Goal: Transaction & Acquisition: Purchase product/service

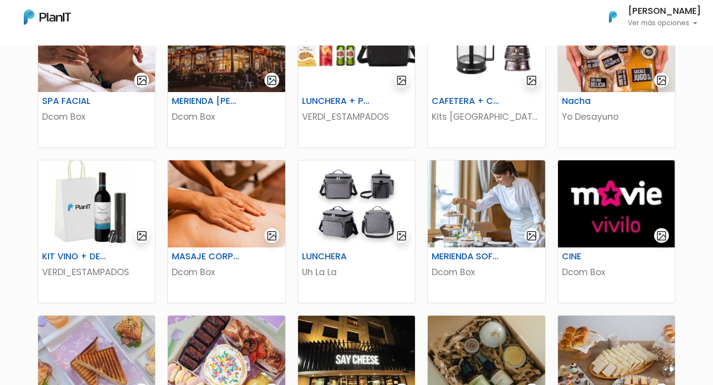
scroll to position [271, 0]
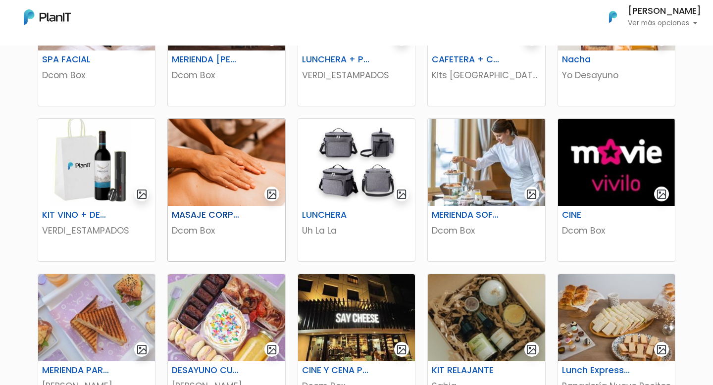
click at [246, 146] on img at bounding box center [226, 162] width 117 height 87
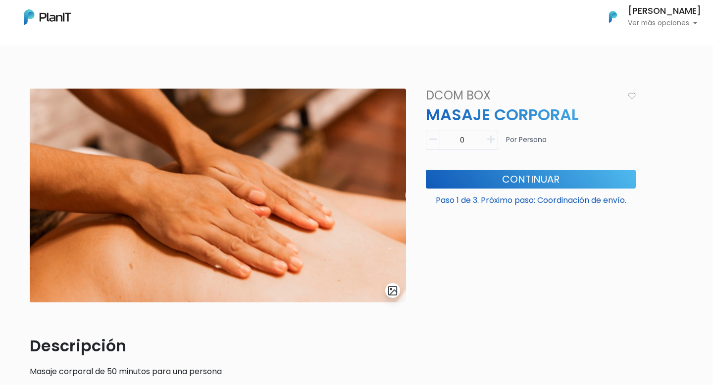
click at [496, 147] on button "button" at bounding box center [491, 140] width 14 height 19
type input "1"
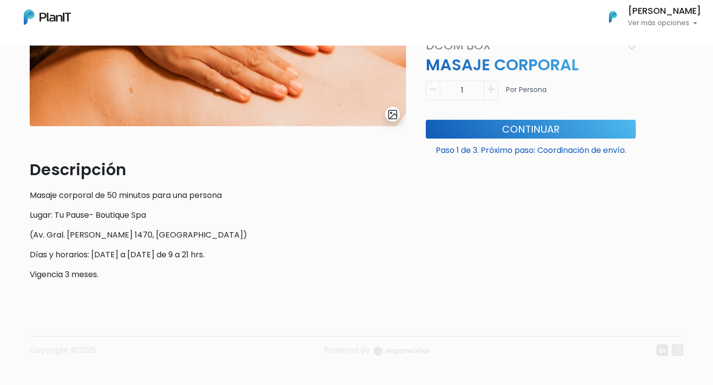
scroll to position [196, 0]
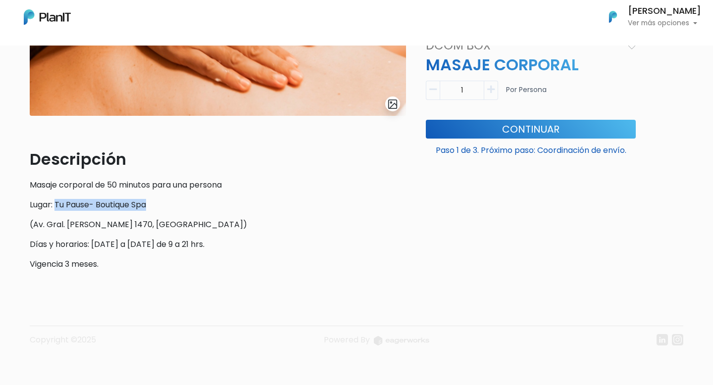
drag, startPoint x: 57, startPoint y: 203, endPoint x: 152, endPoint y: 202, distance: 95.1
click at [153, 202] on p "Lugar: Tu Pause- Boutique Spa" at bounding box center [218, 205] width 376 height 12
click at [526, 131] on button "Continuar" at bounding box center [531, 128] width 210 height 19
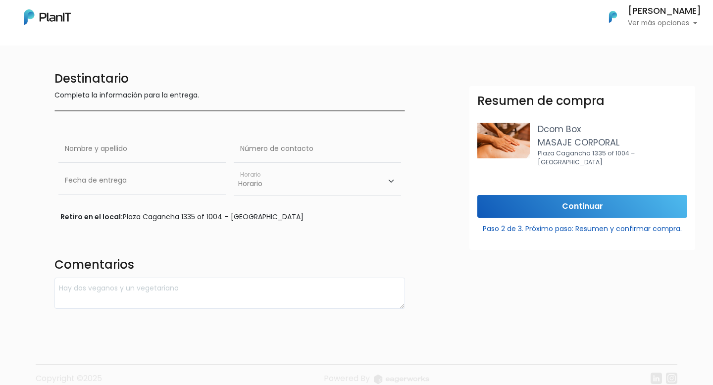
scroll to position [33, 0]
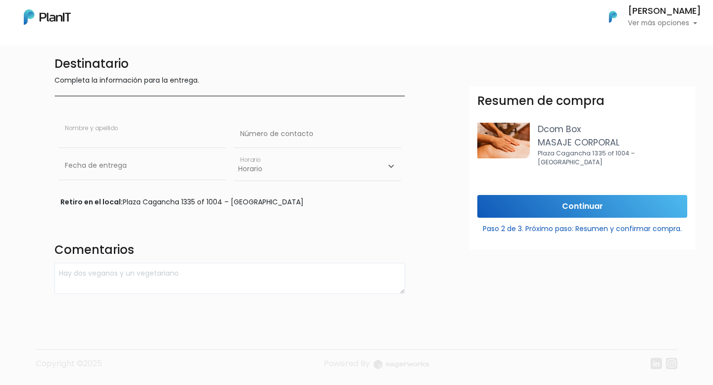
click at [169, 135] on input "text" at bounding box center [141, 134] width 167 height 28
click at [143, 132] on input "text" at bounding box center [141, 134] width 167 height 28
type input "Guillermo Fiorina"
click at [283, 124] on input "text" at bounding box center [317, 134] width 167 height 28
type input "095404545"
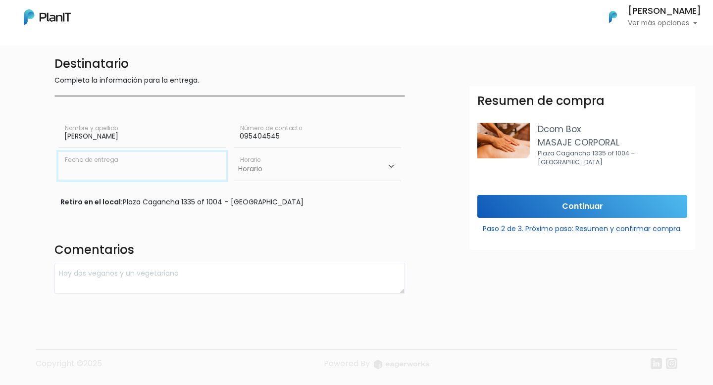
click at [112, 161] on input "text" at bounding box center [141, 166] width 167 height 28
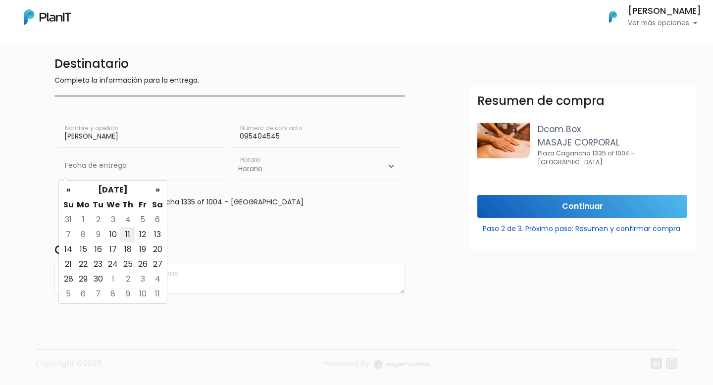
click at [126, 231] on td "11" at bounding box center [127, 234] width 15 height 15
type input "11/09/2025"
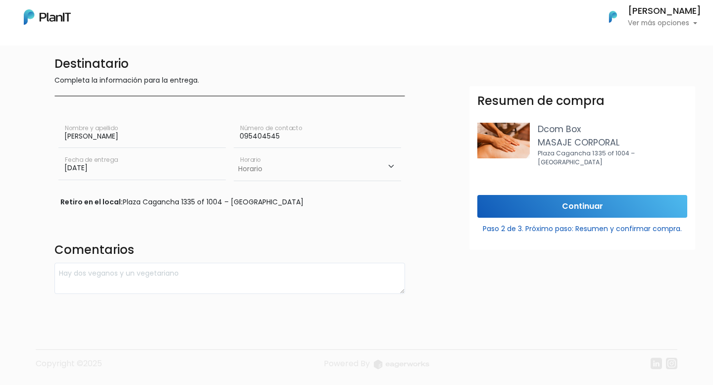
click at [271, 162] on select "Horario 10:00 - 12:00 14:00 - 16:00 16:00 - 18:00" at bounding box center [317, 166] width 167 height 29
drag, startPoint x: 122, startPoint y: 203, endPoint x: 195, endPoint y: 202, distance: 72.8
click at [195, 202] on div "Retiro en el local: Plaza Cagancha 1335 of 1004 – Montevideo" at bounding box center [229, 202] width 339 height 10
click at [271, 174] on select "Horario 10:00 - 12:00 14:00 - 16:00 16:00 - 18:00" at bounding box center [317, 166] width 167 height 29
click at [279, 169] on select "Horario 10:00 - 12:00 14:00 - 16:00 16:00 - 18:00" at bounding box center [317, 166] width 167 height 29
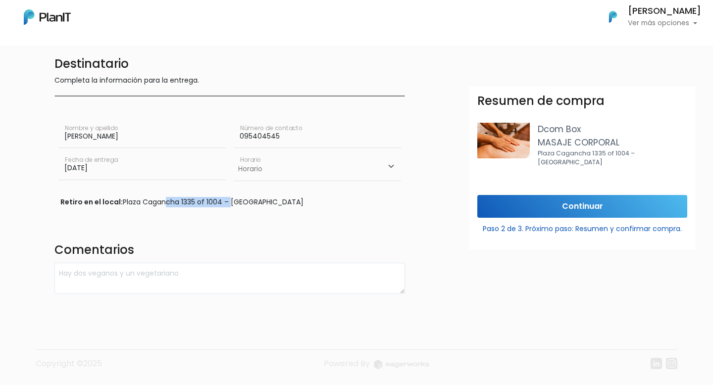
select select "2"
click at [234, 152] on select "Horario 10:00 - 12:00 14:00 - 16:00 16:00 - 18:00" at bounding box center [317, 166] width 167 height 29
click at [532, 195] on input "Continuar" at bounding box center [583, 206] width 210 height 23
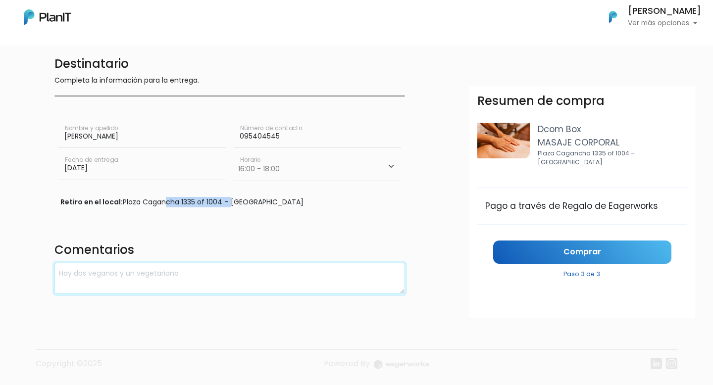
click at [220, 265] on textarea at bounding box center [229, 278] width 351 height 31
type textarea "Lo mas"
type textarea "Lo mas tarde"
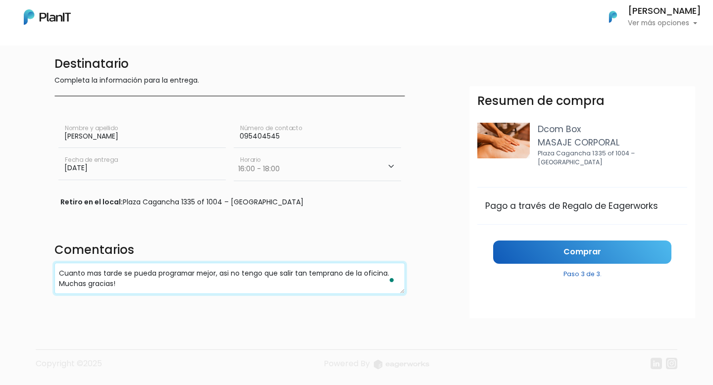
type textarea "Cuanto mas tarde se pueda programar mejor, asi no tengo que salir tan temprano …"
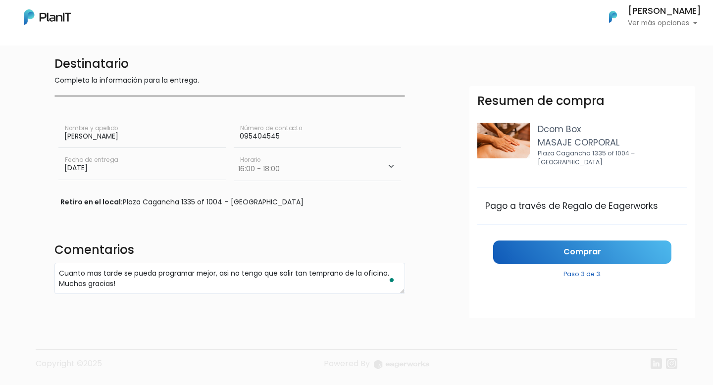
click at [620, 247] on div "Resumen de compra Dcom Box MASAJE CORPORAL Plaza Cagancha 1335 of 1004 – Montev…" at bounding box center [583, 230] width 226 height 289
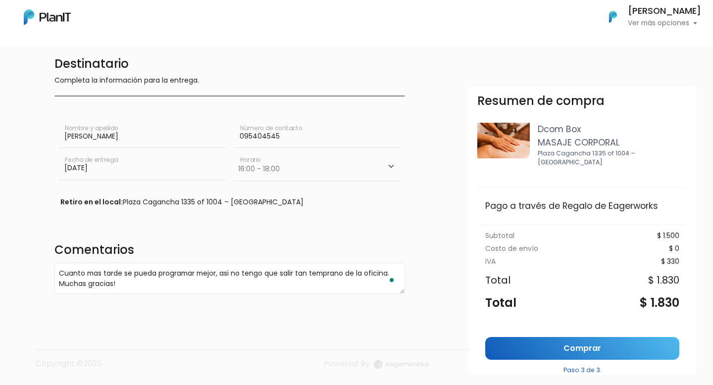
scroll to position [23, 0]
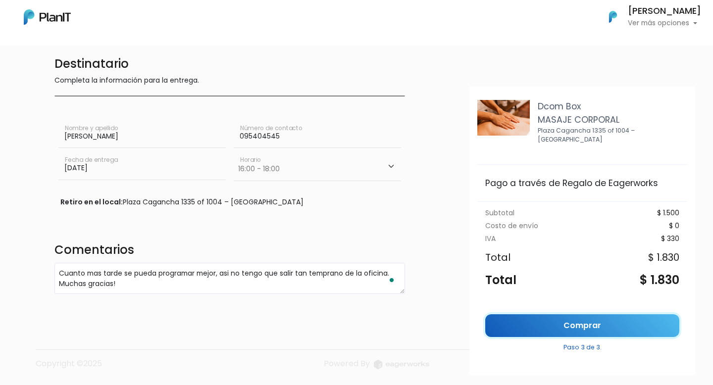
click at [551, 315] on link "Comprar" at bounding box center [582, 326] width 194 height 23
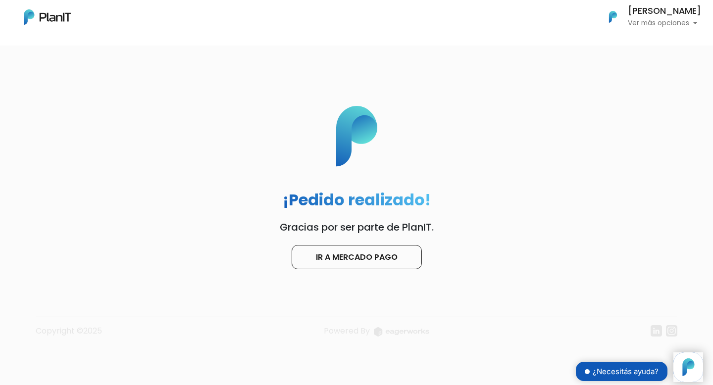
click at [664, 20] on p "Ver más opciones" at bounding box center [664, 23] width 73 height 7
click at [645, 97] on link "Cerrar Sesión" at bounding box center [657, 93] width 88 height 20
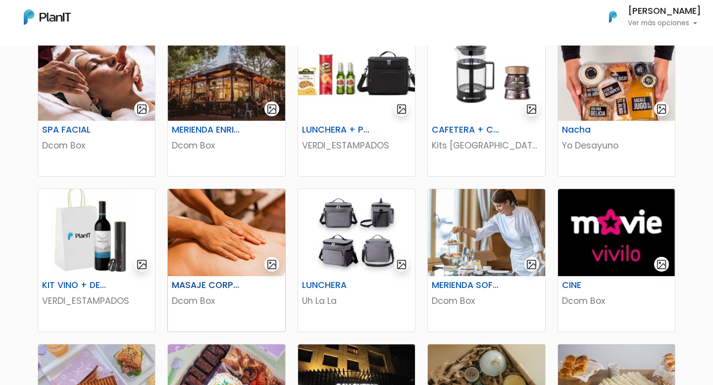
scroll to position [206, 0]
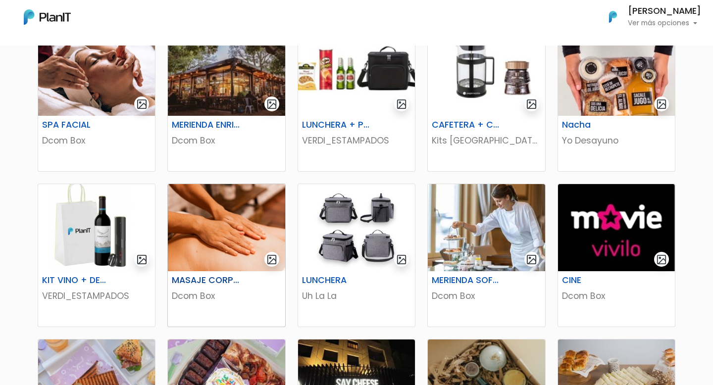
click at [233, 236] on img at bounding box center [226, 227] width 117 height 87
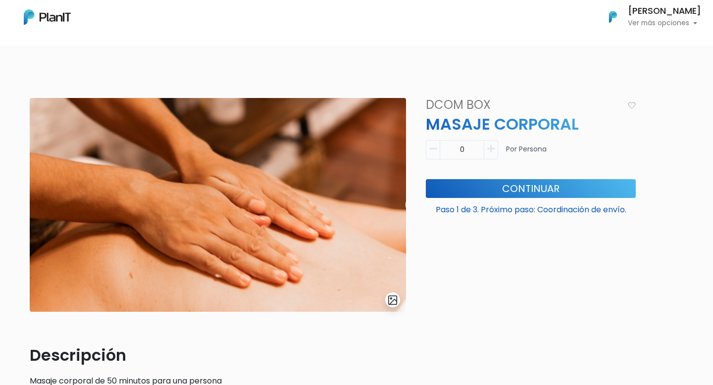
click at [491, 150] on icon "button" at bounding box center [490, 149] width 7 height 9
type input "1"
click at [490, 195] on button "Continuar" at bounding box center [531, 188] width 210 height 19
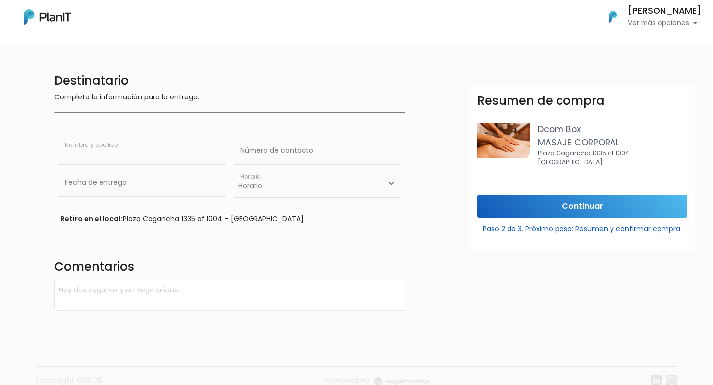
click at [193, 146] on input "text" at bounding box center [141, 151] width 167 height 28
type input "Guillermo Fiorina"
type input "095404545"
click at [148, 199] on div "Fecha de entrega" at bounding box center [141, 185] width 167 height 32
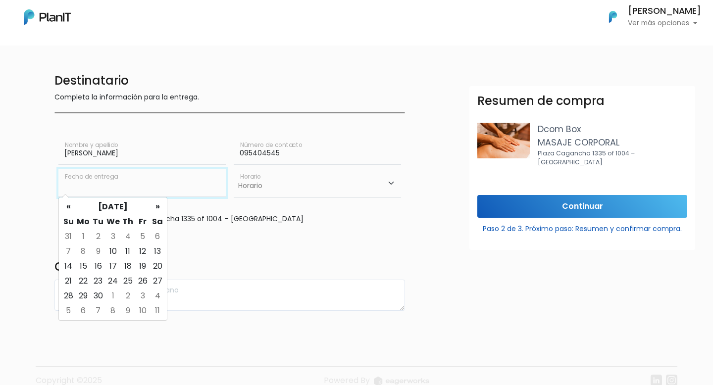
click at [154, 189] on input "text" at bounding box center [141, 183] width 167 height 28
click at [127, 250] on td "11" at bounding box center [127, 251] width 15 height 15
type input "11/09/2025"
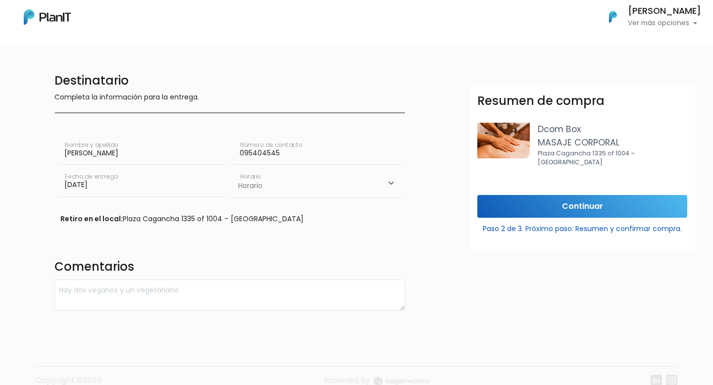
click at [275, 198] on div "Horario 10:00 - 12:00 14:00 - 16:00 16:00 - 18:00 Horario" at bounding box center [317, 185] width 167 height 33
click at [277, 186] on select "Horario 10:00 - 12:00 14:00 - 16:00 16:00 - 18:00" at bounding box center [317, 183] width 167 height 29
select select "2"
click at [234, 169] on select "Horario 10:00 - 12:00 14:00 - 16:00 16:00 - 18:00" at bounding box center [317, 183] width 167 height 29
click at [540, 202] on input "Continuar" at bounding box center [583, 206] width 210 height 23
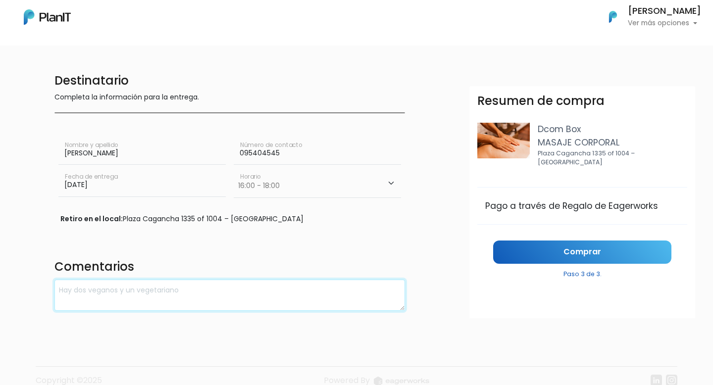
click at [180, 308] on textarea at bounding box center [229, 295] width 351 height 31
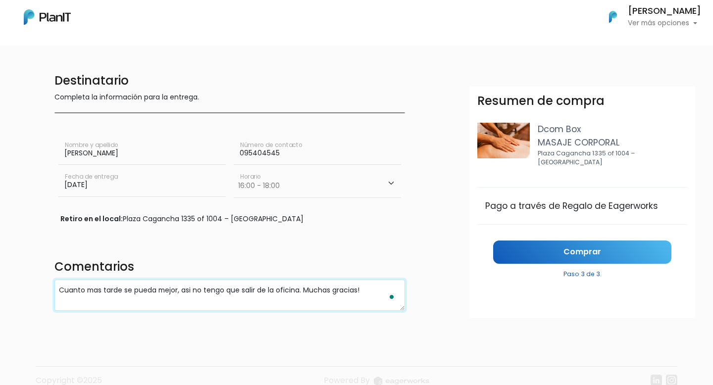
type textarea "Cuanto mas tarde se pueda mejor, asi no tengo que salir de la oficina. Muchas g…"
click at [591, 246] on div "Resumen de compra Dcom Box MASAJE CORPORAL Plaza Cagancha 1335 of 1004 – Montev…" at bounding box center [583, 230] width 226 height 289
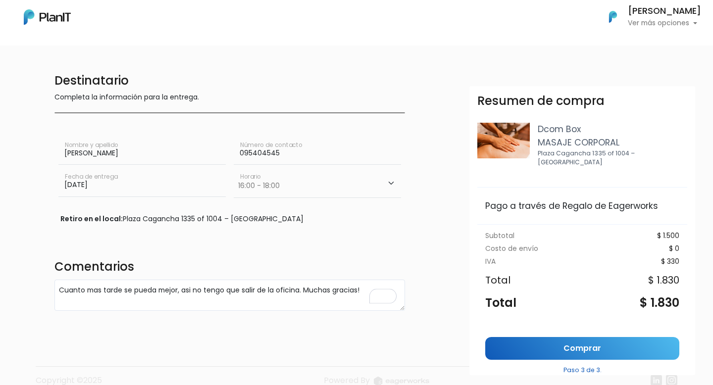
scroll to position [33, 0]
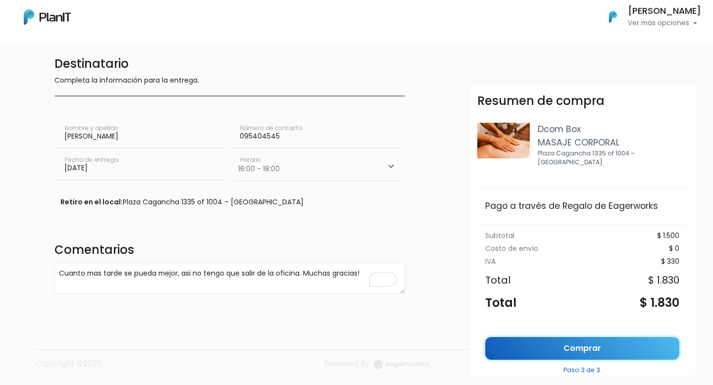
click at [596, 337] on link "Comprar" at bounding box center [582, 348] width 194 height 23
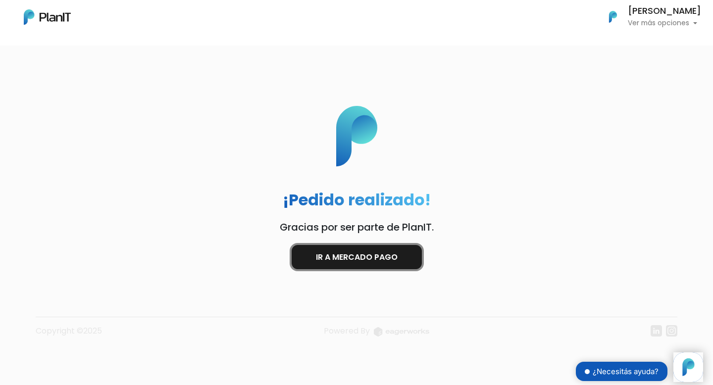
click at [373, 255] on link "Ir a Mercado Pago" at bounding box center [357, 257] width 130 height 24
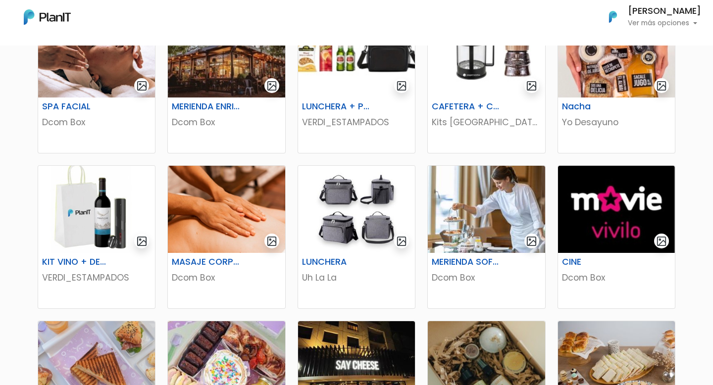
scroll to position [225, 0]
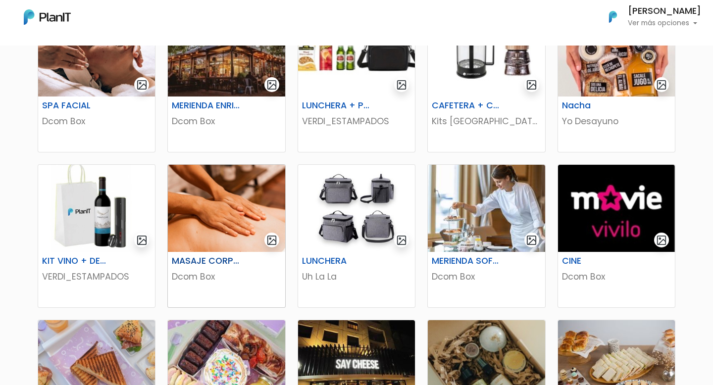
click at [234, 222] on img at bounding box center [226, 208] width 117 height 87
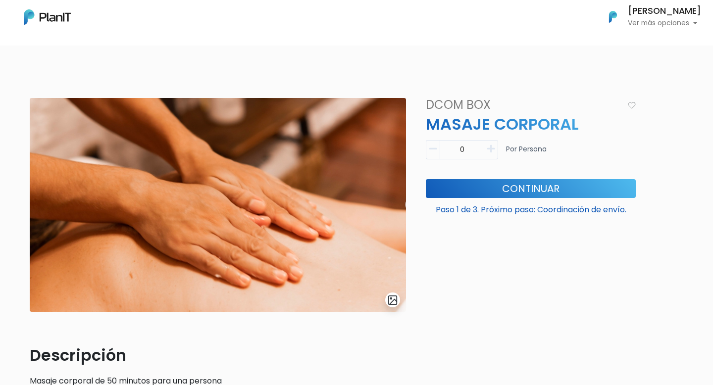
click at [686, 22] on p "Ver más opciones" at bounding box center [664, 23] width 73 height 7
click at [672, 46] on span "Mis Compras" at bounding box center [646, 44] width 51 height 11
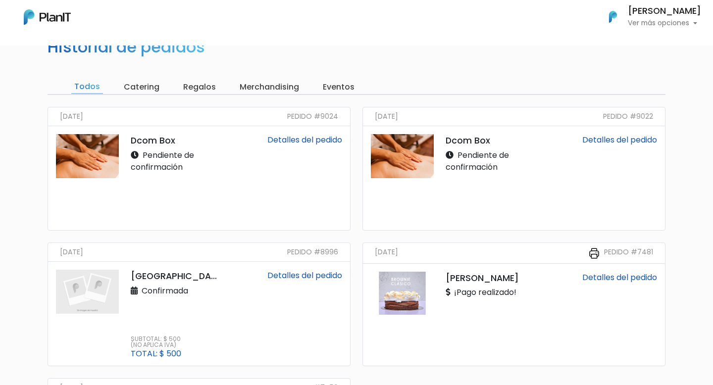
scroll to position [58, 0]
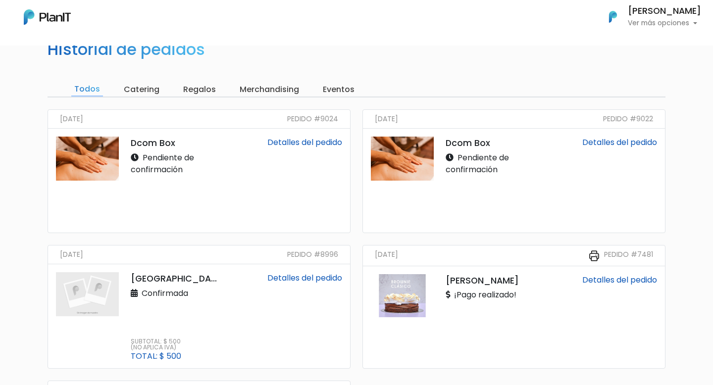
click at [624, 146] on link "Detalles del pedido" at bounding box center [620, 142] width 75 height 11
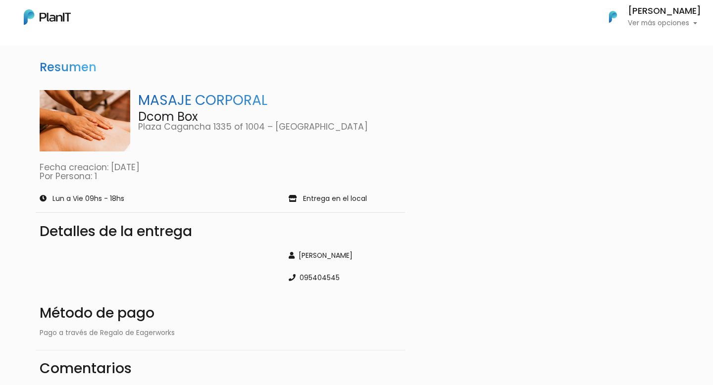
scroll to position [31, 0]
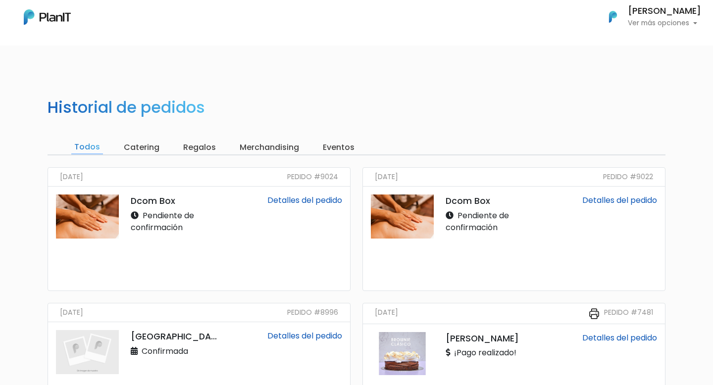
click at [270, 195] on div "Detalles del pedido" at bounding box center [286, 239] width 124 height 88
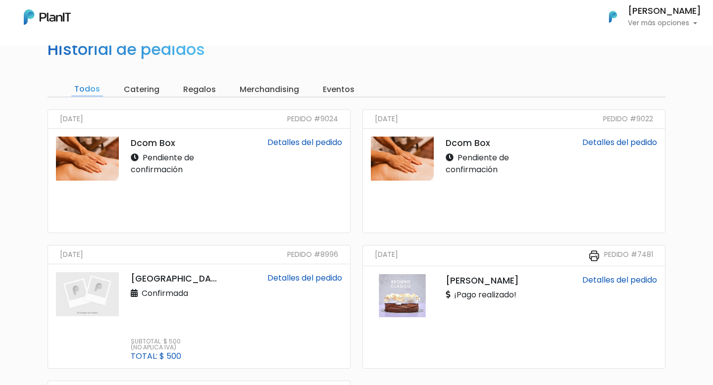
click at [295, 141] on link "Detalles del pedido" at bounding box center [305, 142] width 75 height 11
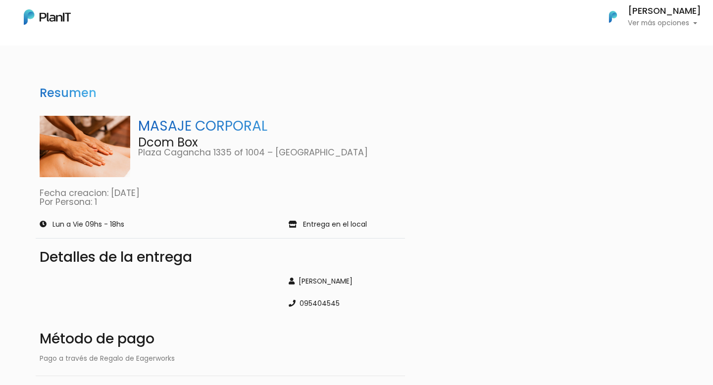
scroll to position [137, 0]
